Goal: Check status

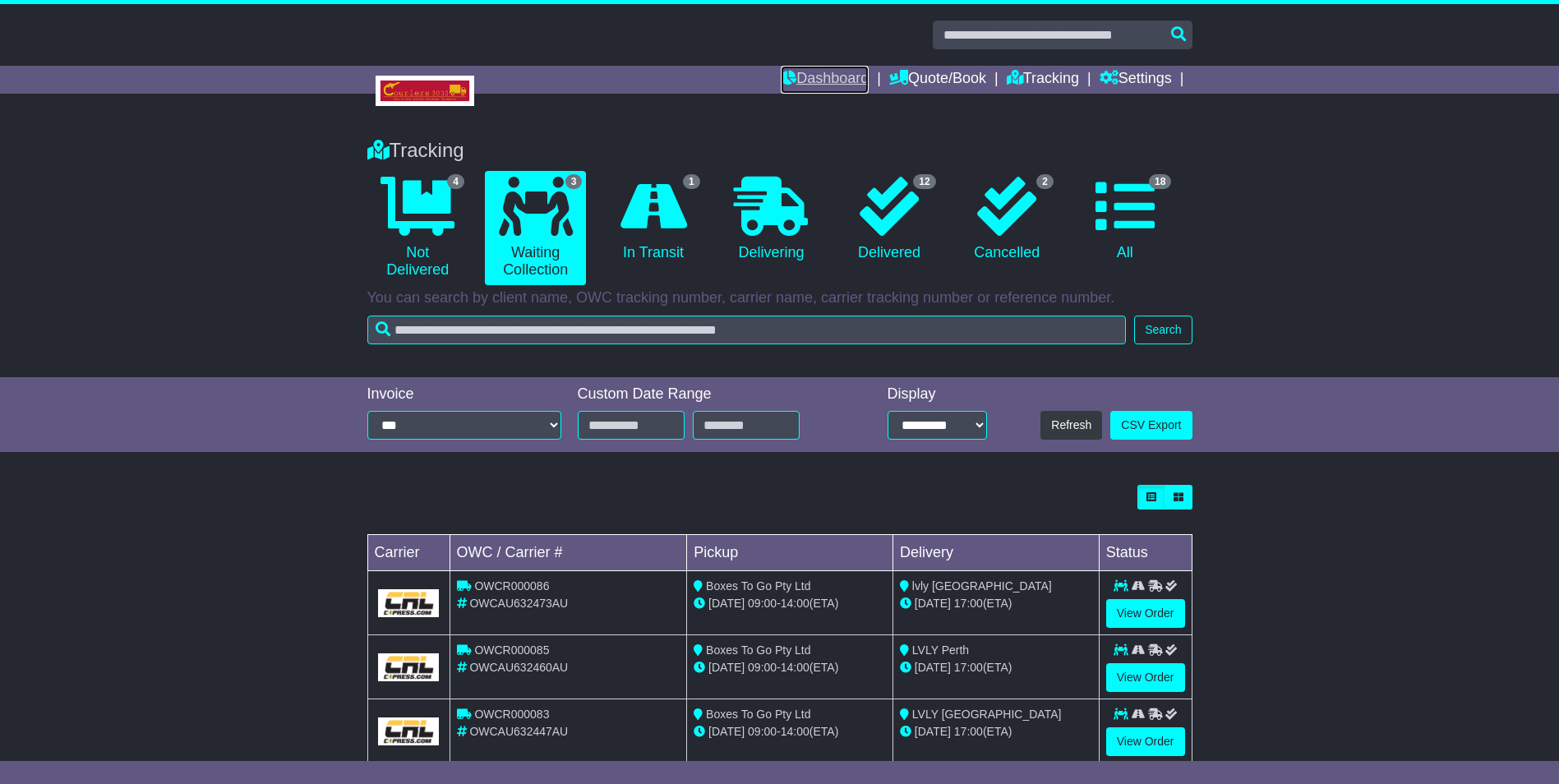
click at [805, 81] on link "Dashboard" at bounding box center [825, 79] width 88 height 28
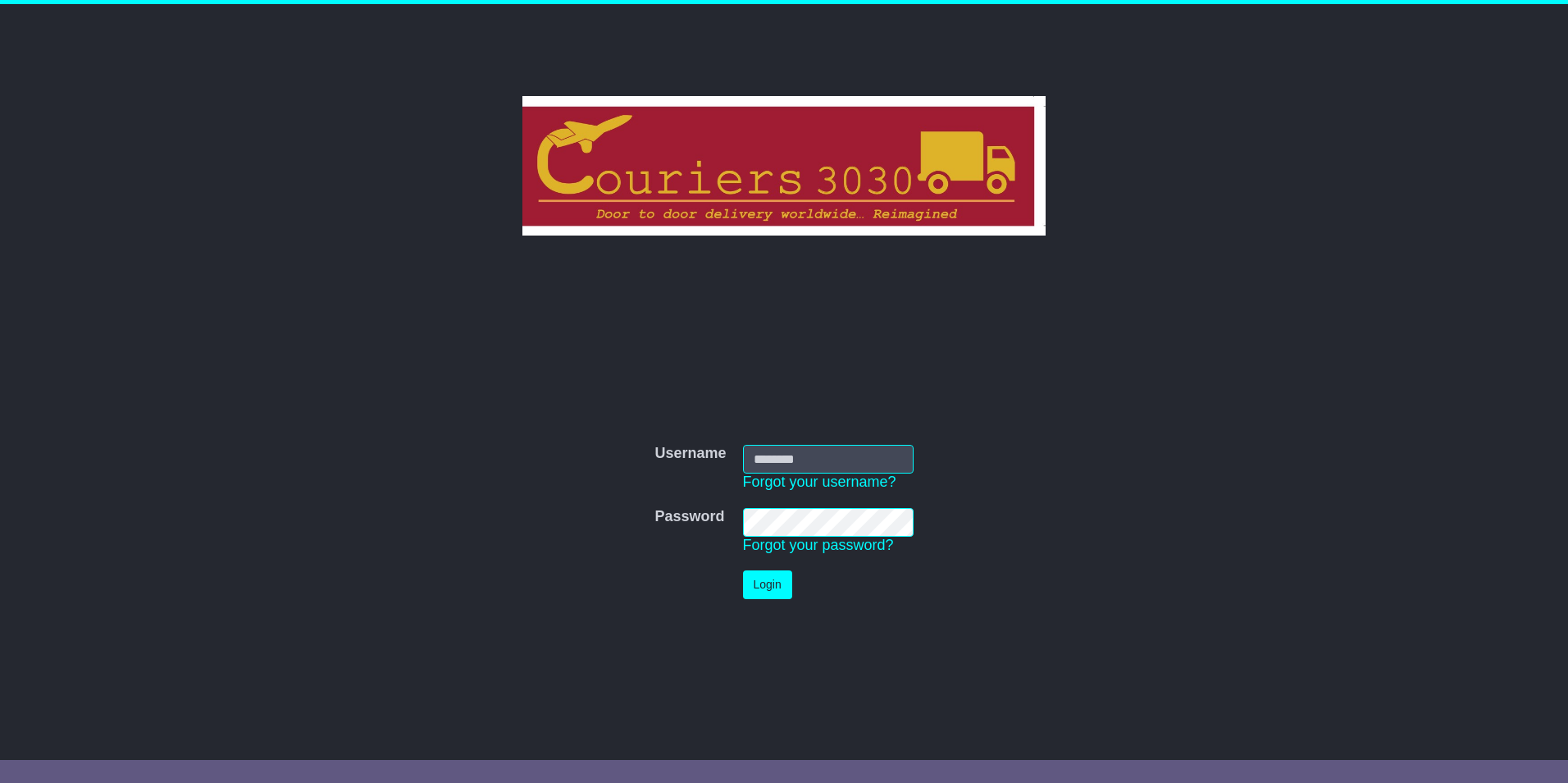
type input "********"
click at [778, 587] on button "Login" at bounding box center [767, 584] width 49 height 28
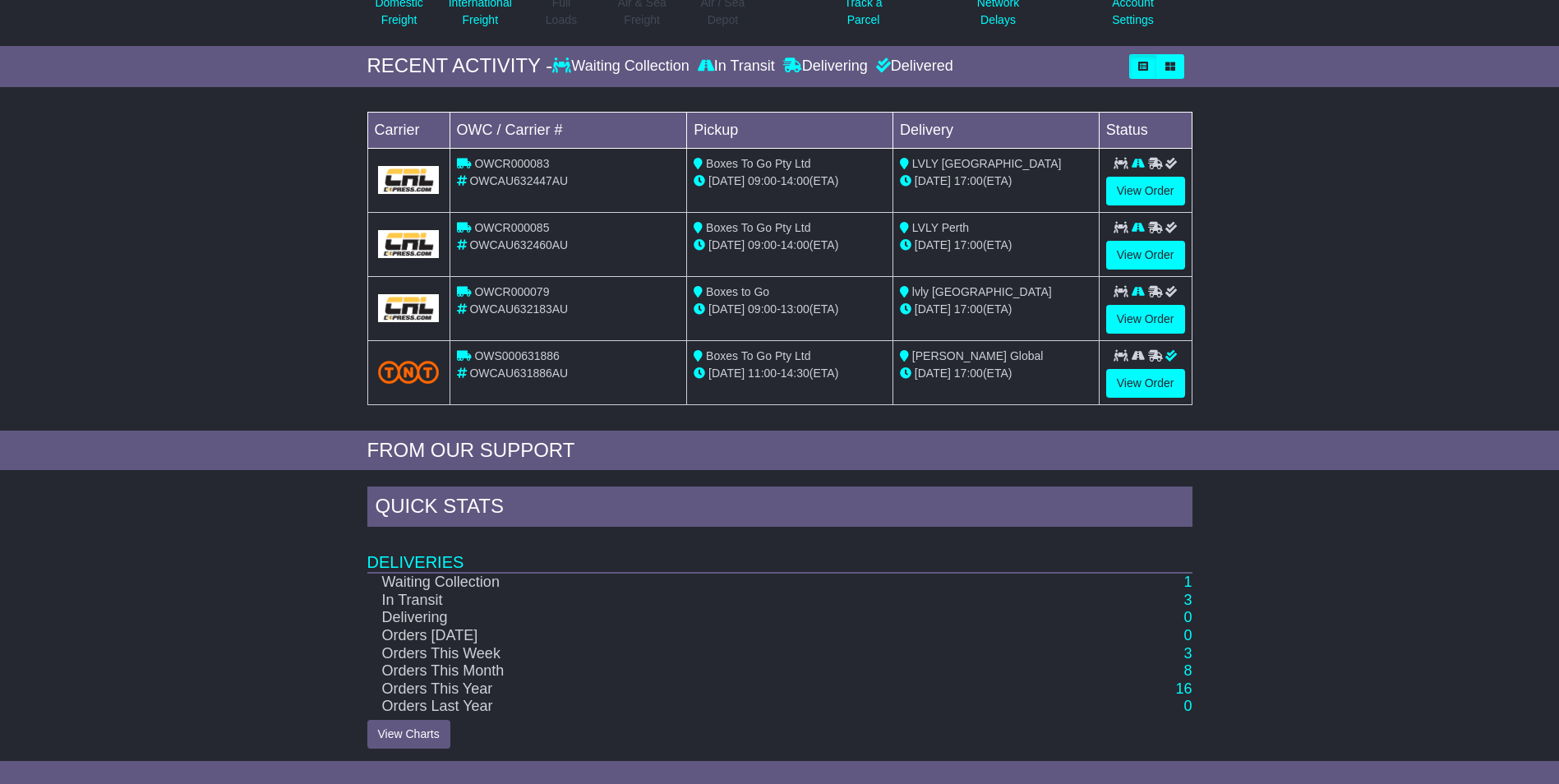
scroll to position [221, 0]
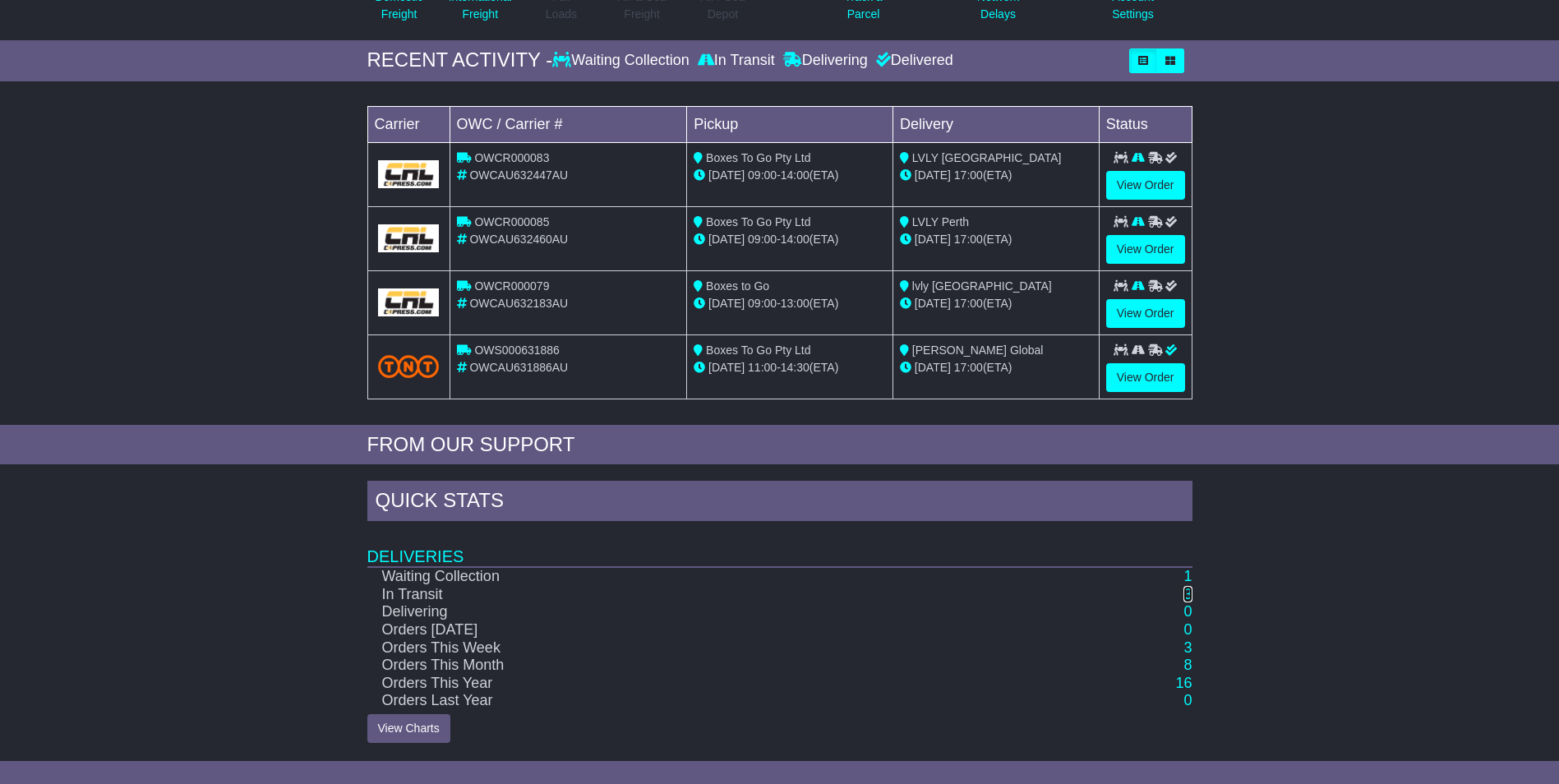
click at [1190, 595] on link "3" at bounding box center [1188, 593] width 9 height 16
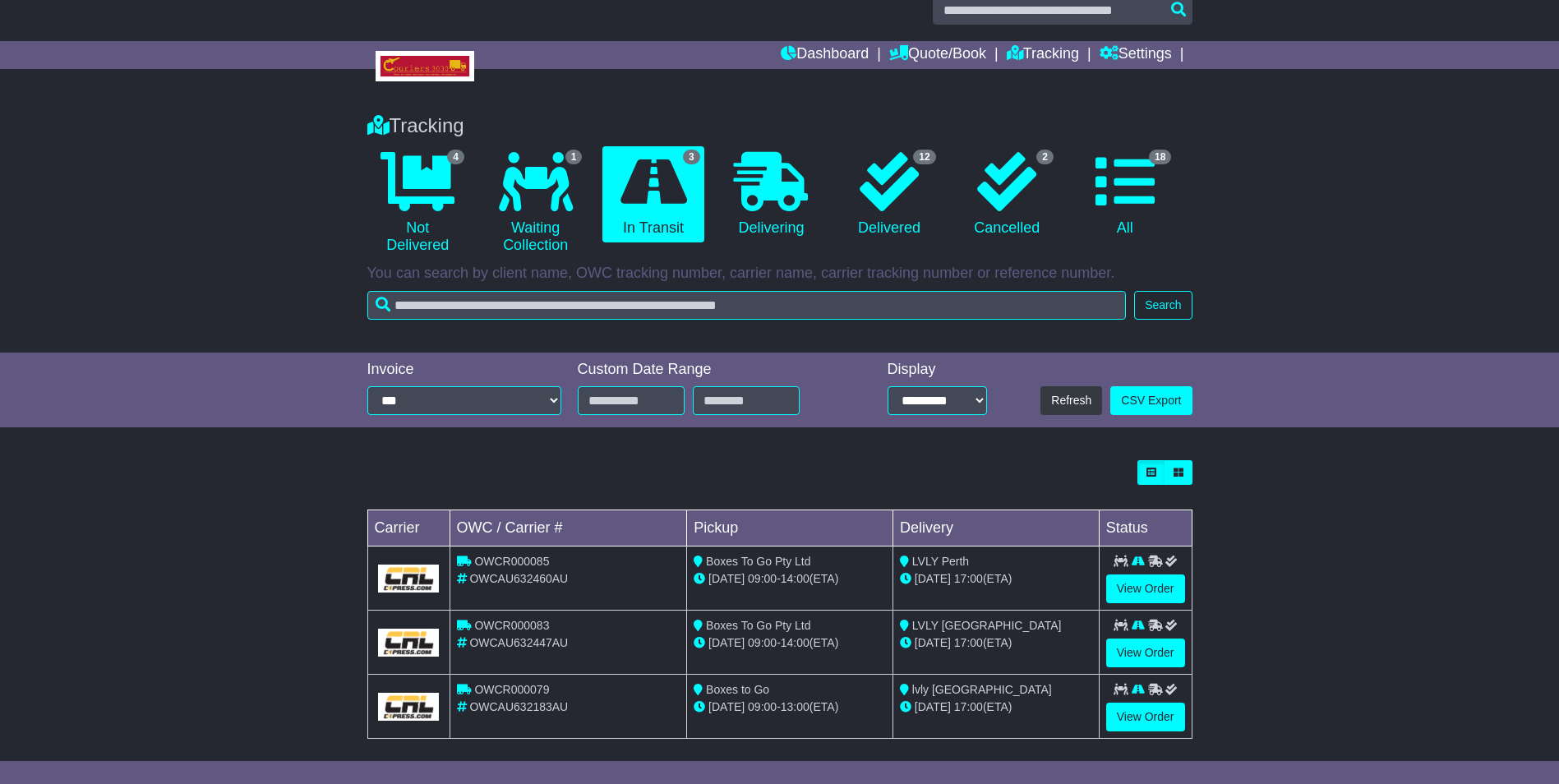
scroll to position [38, 0]
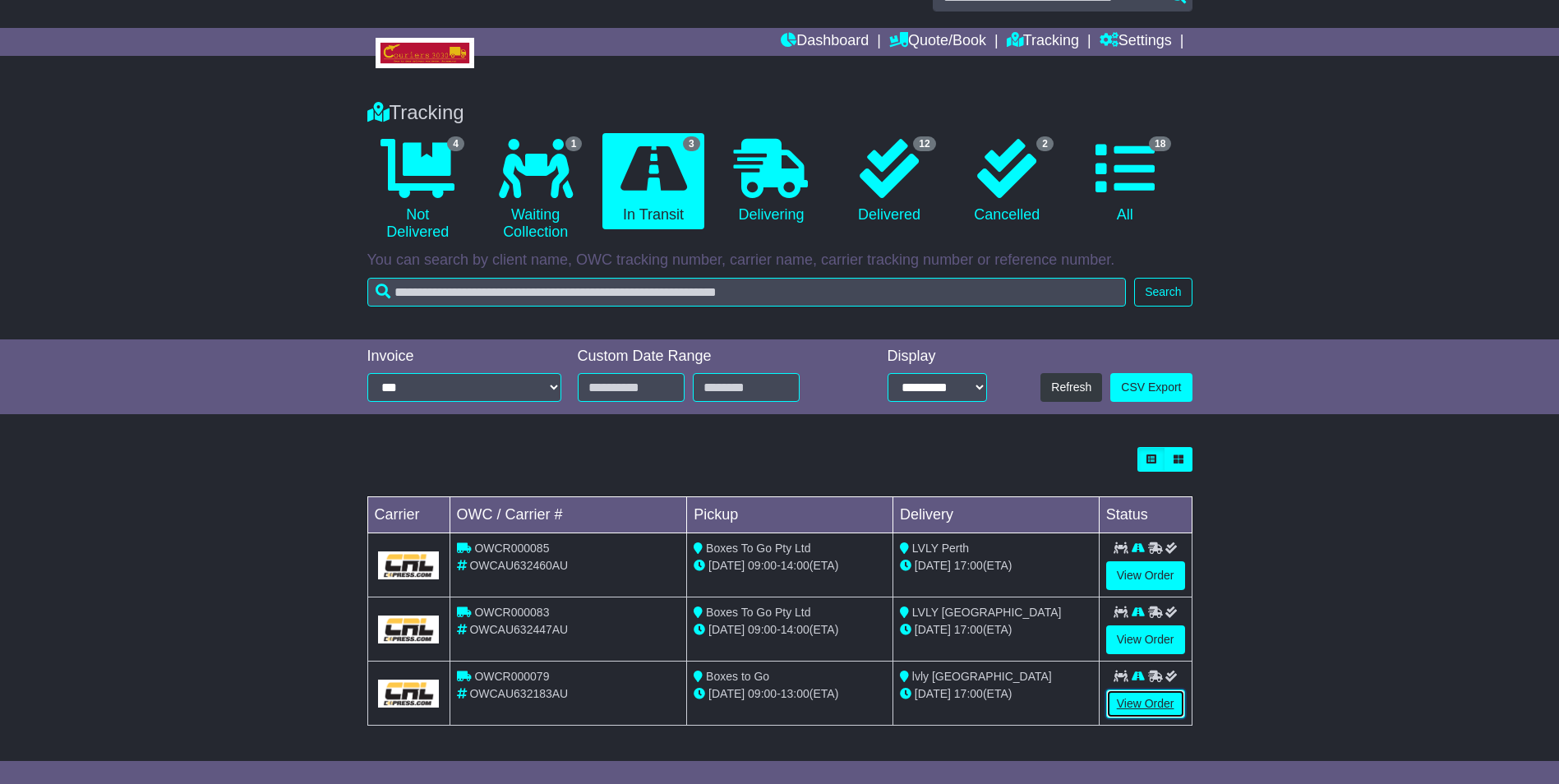
click at [1151, 703] on link "View Order" at bounding box center [1145, 703] width 79 height 28
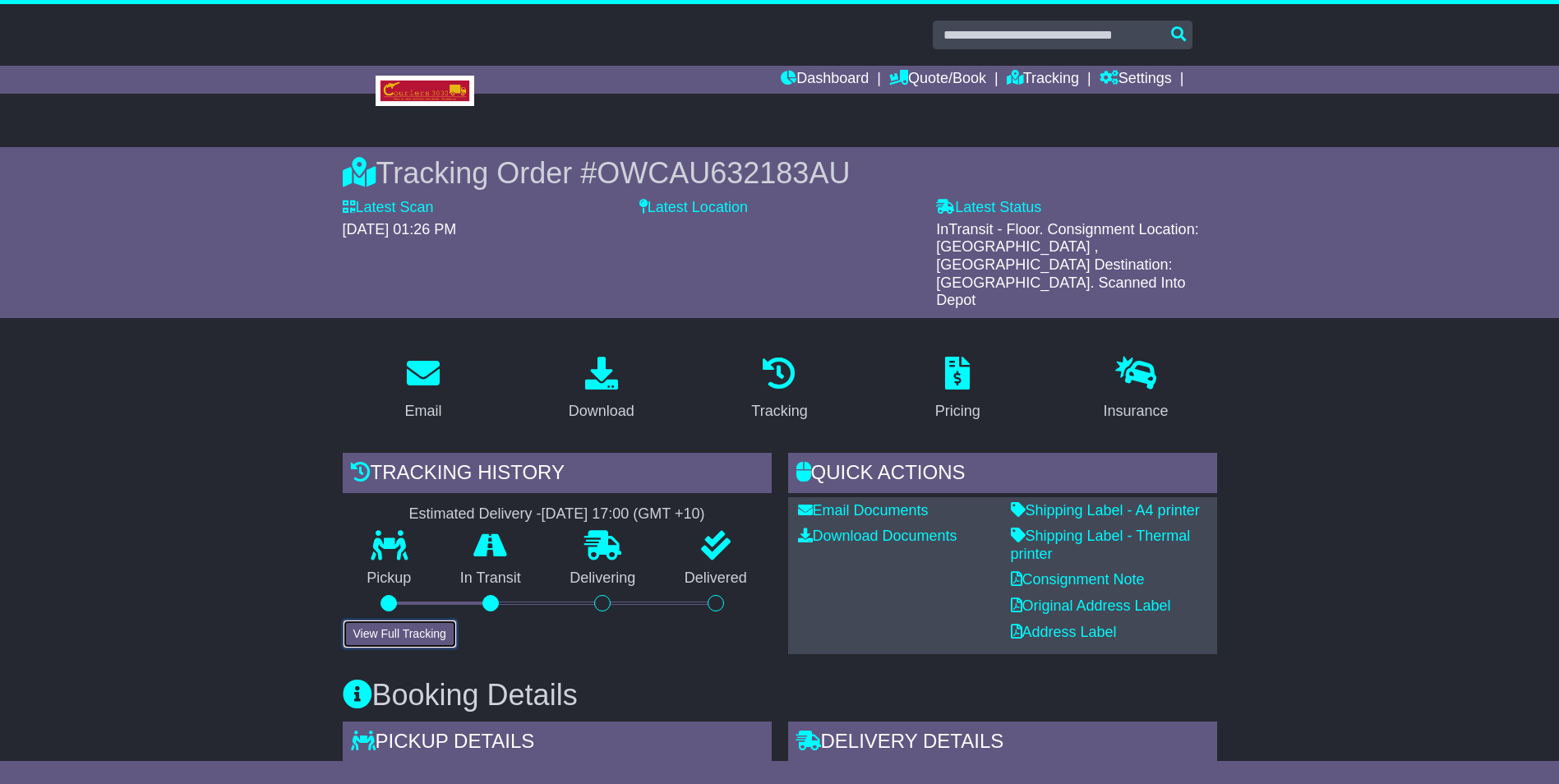
click at [418, 619] on button "View Full Tracking" at bounding box center [399, 633] width 114 height 28
